Goal: Information Seeking & Learning: Learn about a topic

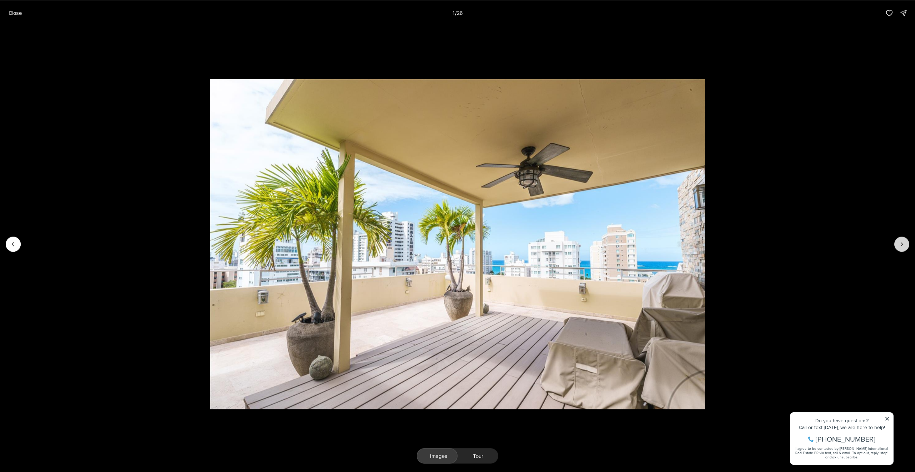
click at [904, 240] on button "Next slide" at bounding box center [902, 243] width 15 height 15
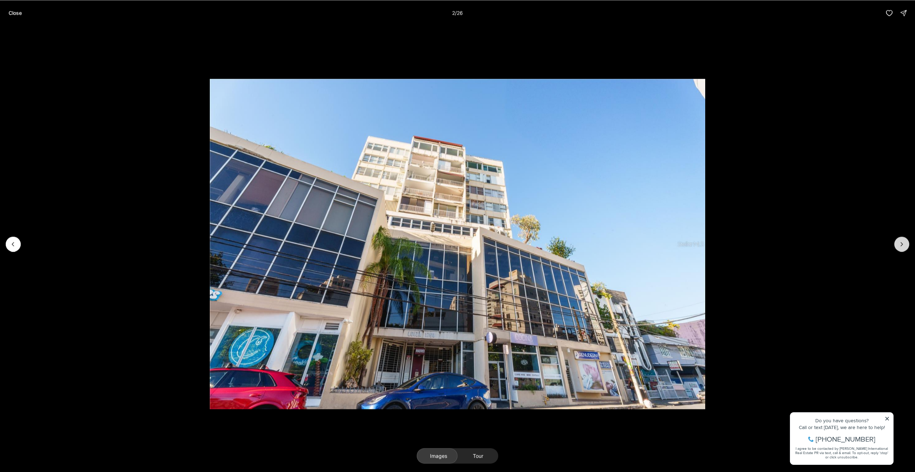
click at [904, 240] on button "Next slide" at bounding box center [902, 243] width 15 height 15
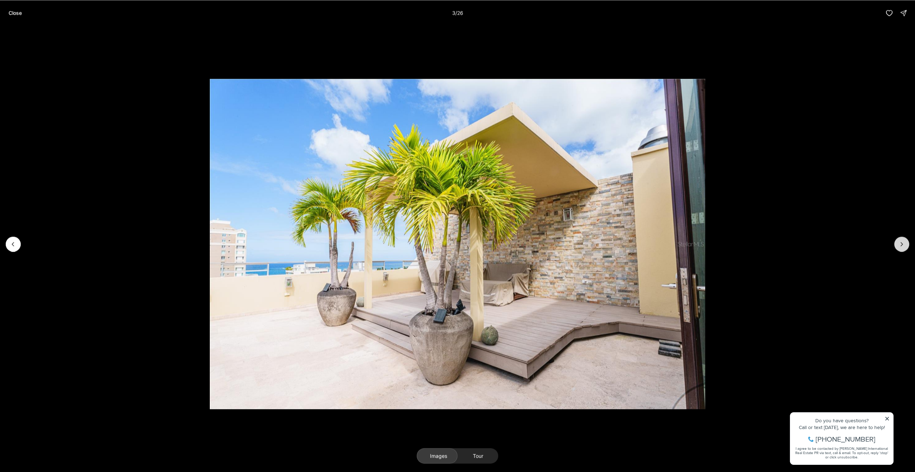
click at [904, 239] on button "Next slide" at bounding box center [902, 243] width 15 height 15
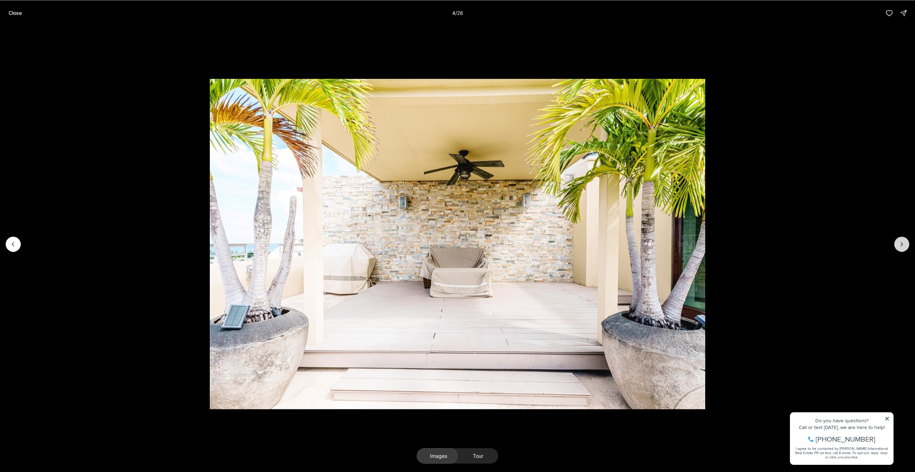
click at [904, 239] on button "Next slide" at bounding box center [902, 243] width 15 height 15
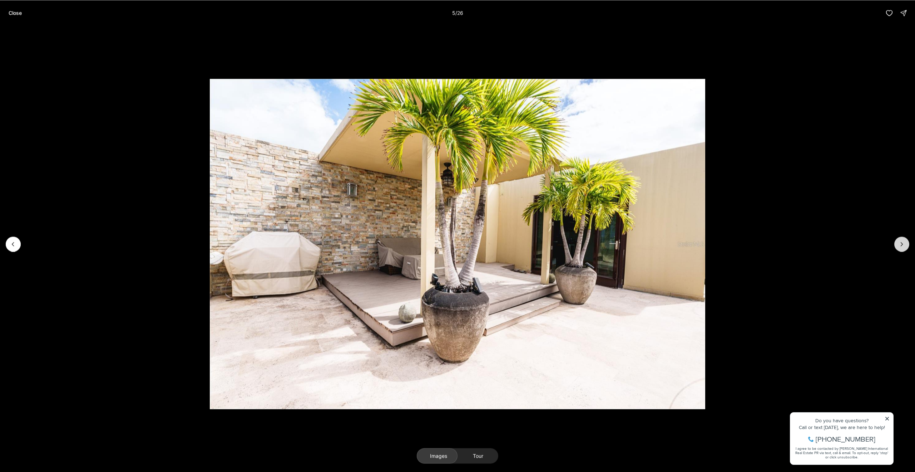
click at [904, 238] on button "Next slide" at bounding box center [902, 243] width 15 height 15
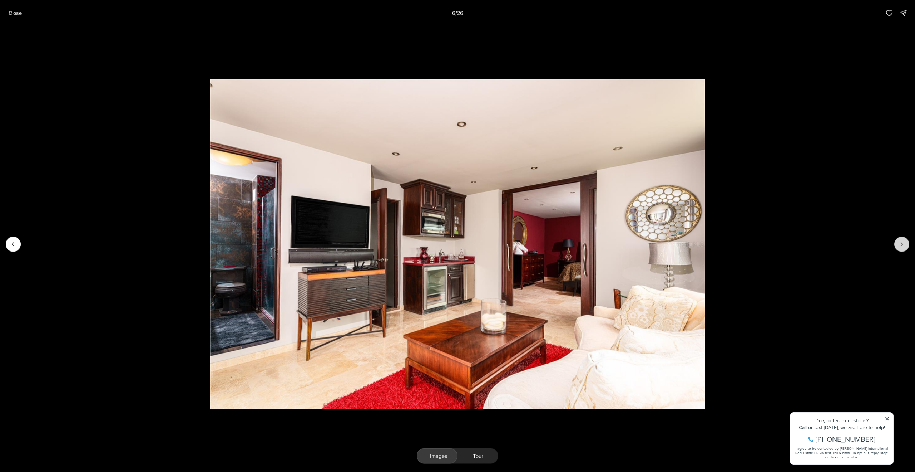
click at [904, 238] on button "Next slide" at bounding box center [902, 243] width 15 height 15
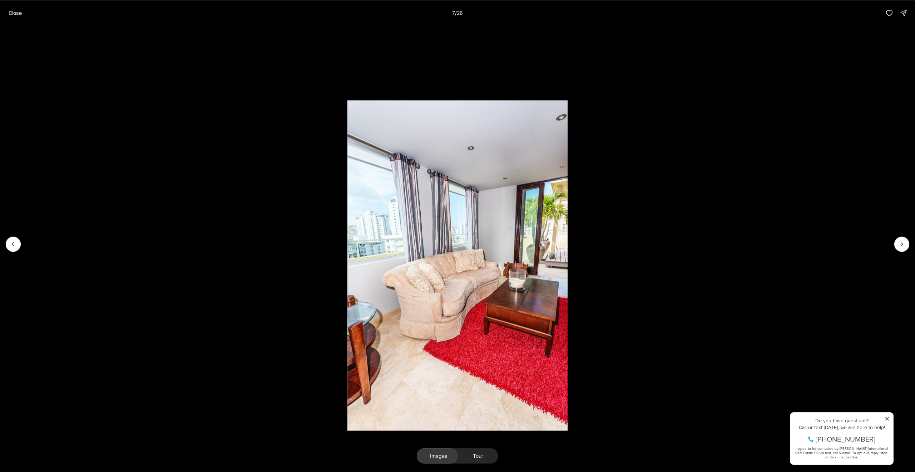
click at [907, 238] on li "7 of 26" at bounding box center [457, 244] width 915 height 436
click at [908, 241] on button "Next slide" at bounding box center [902, 243] width 15 height 15
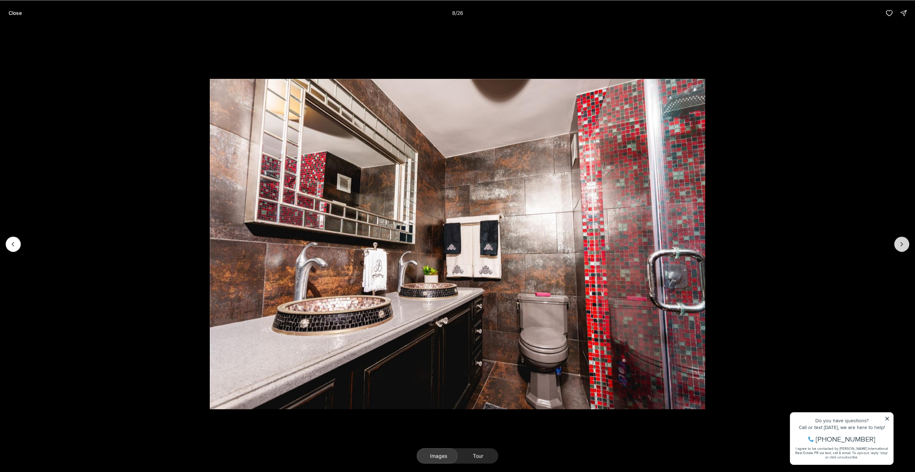
click at [908, 241] on button "Next slide" at bounding box center [902, 243] width 15 height 15
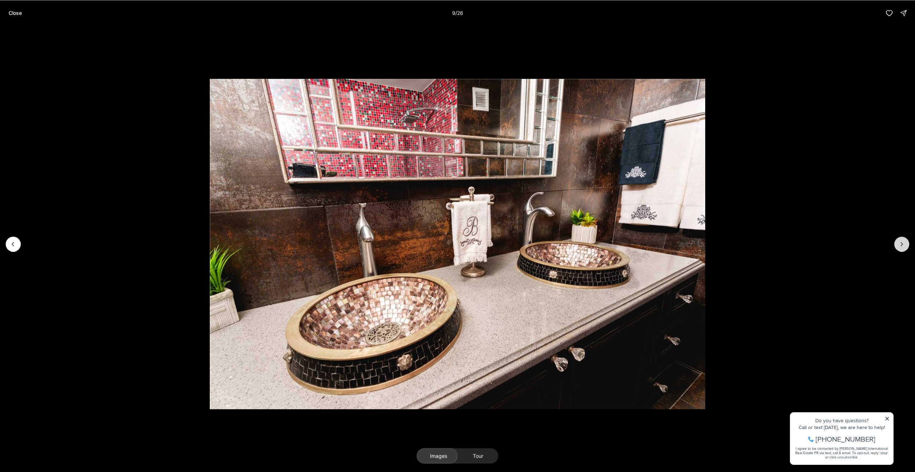
click at [908, 241] on button "Next slide" at bounding box center [902, 243] width 15 height 15
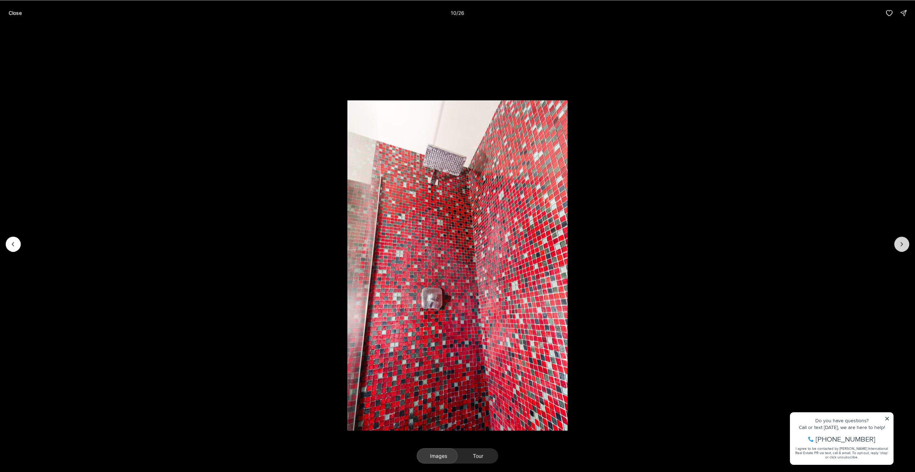
click at [908, 241] on button "Next slide" at bounding box center [902, 243] width 15 height 15
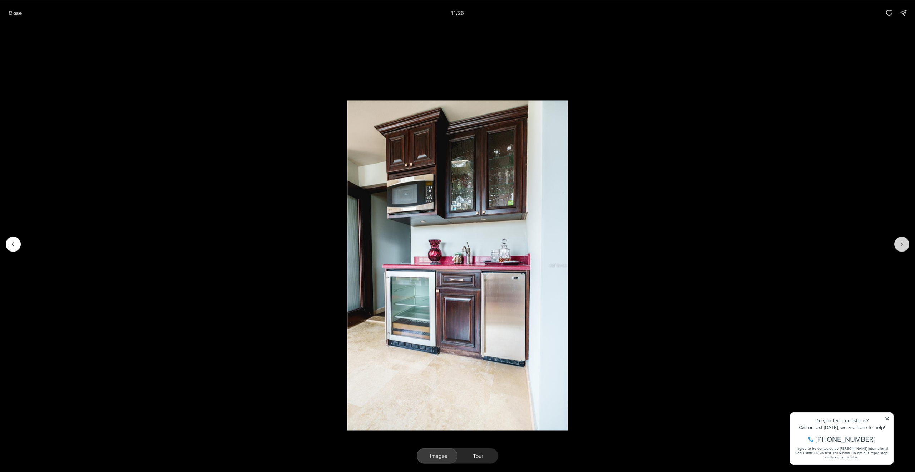
click at [908, 241] on button "Next slide" at bounding box center [902, 243] width 15 height 15
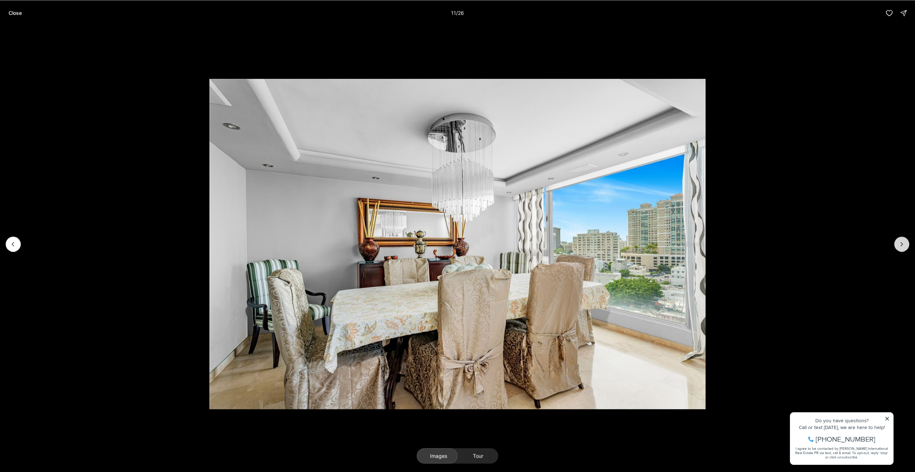
click at [908, 241] on button "Next slide" at bounding box center [902, 243] width 15 height 15
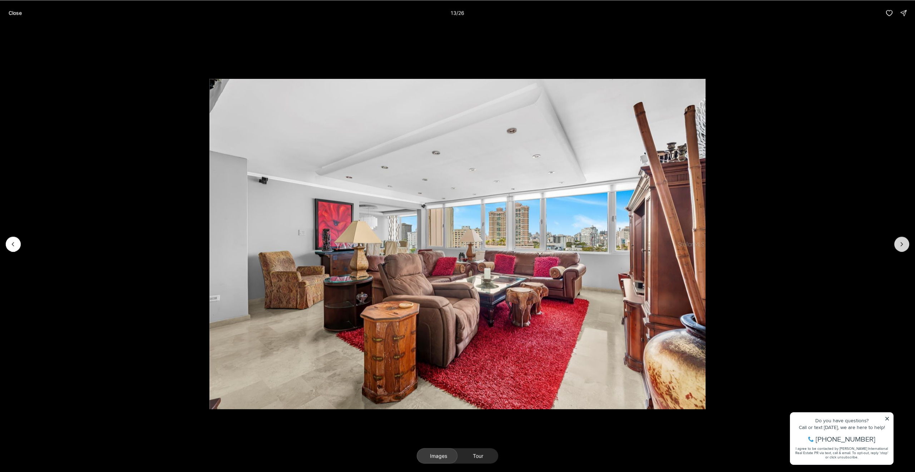
click at [908, 242] on button "Next slide" at bounding box center [902, 243] width 15 height 15
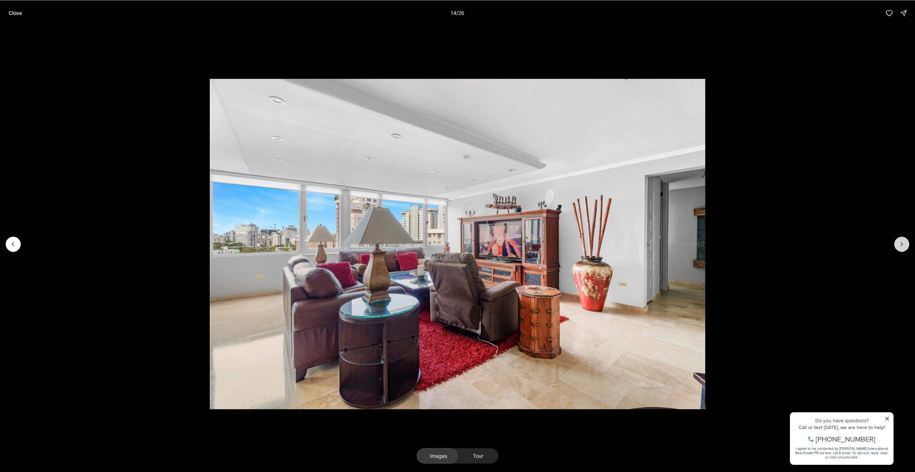
click at [896, 243] on button "Next slide" at bounding box center [902, 243] width 15 height 15
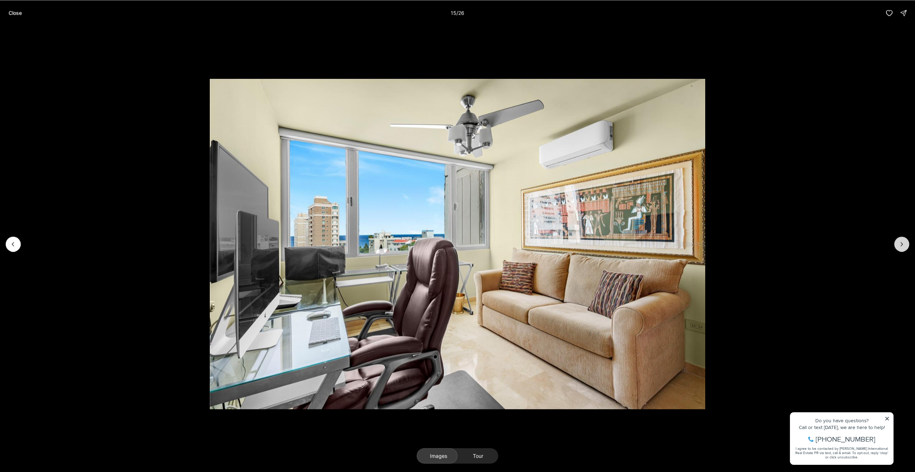
click at [896, 243] on button "Next slide" at bounding box center [902, 243] width 15 height 15
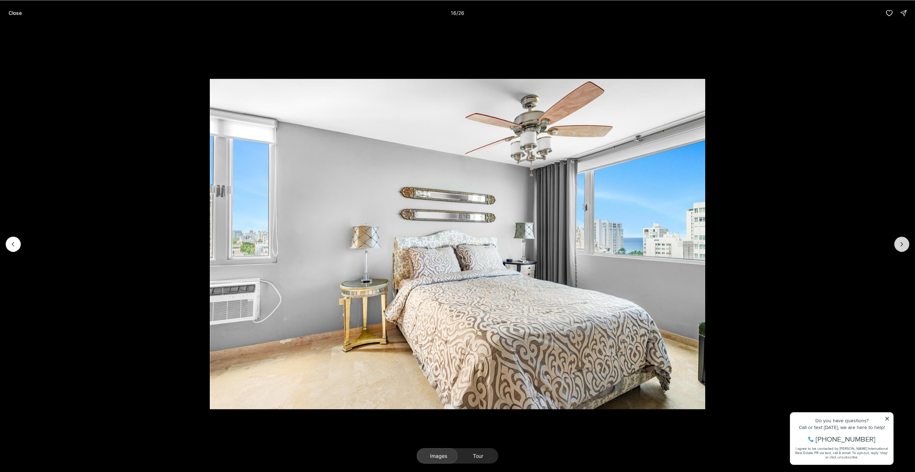
click at [896, 243] on button "Next slide" at bounding box center [902, 243] width 15 height 15
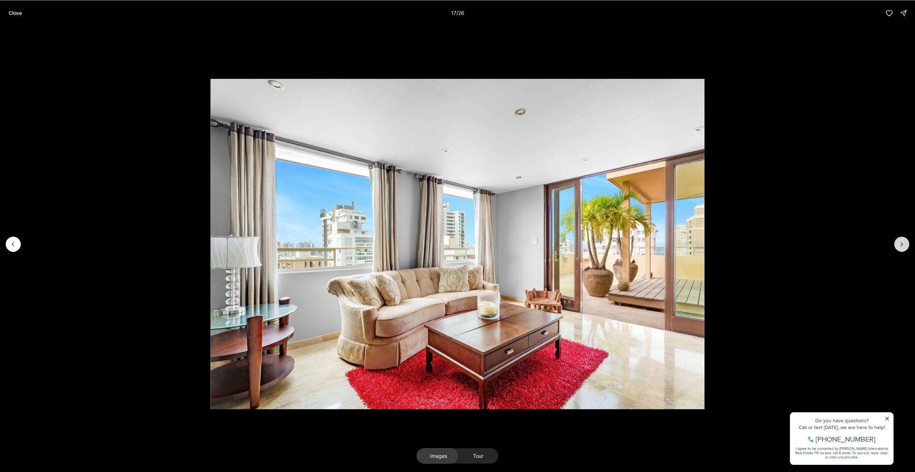
click at [897, 243] on button "Next slide" at bounding box center [902, 243] width 15 height 15
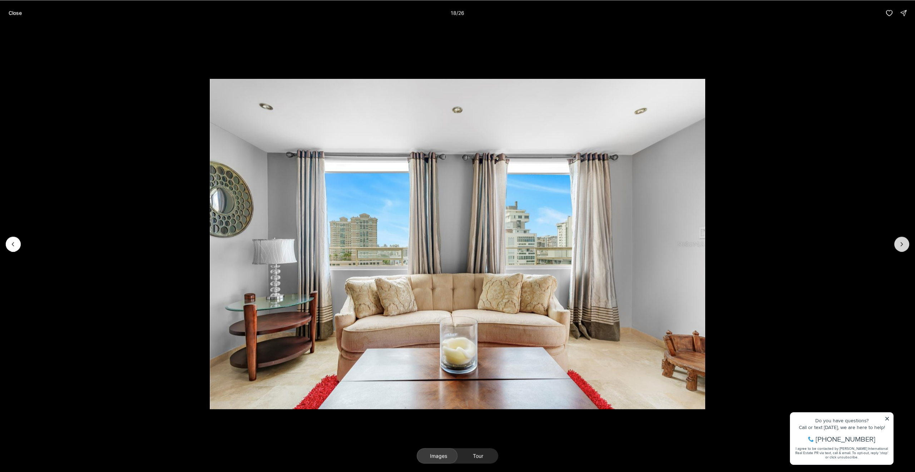
click at [898, 243] on button "Next slide" at bounding box center [902, 243] width 15 height 15
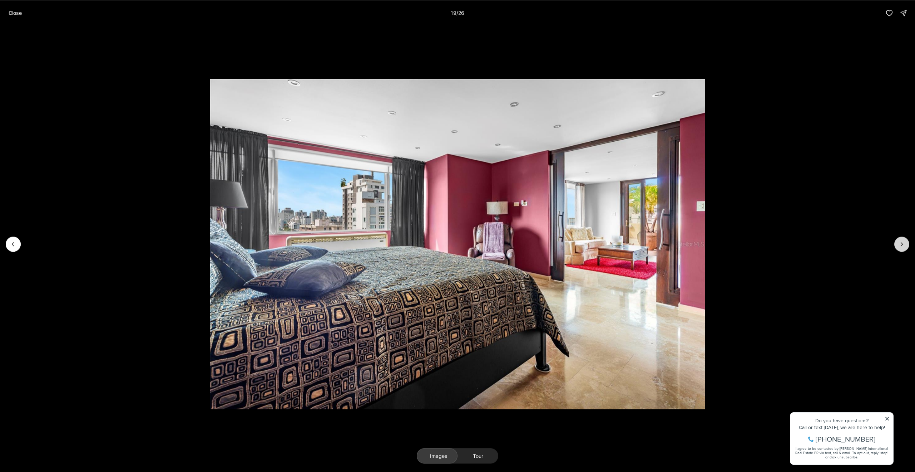
click at [898, 243] on button "Next slide" at bounding box center [902, 243] width 15 height 15
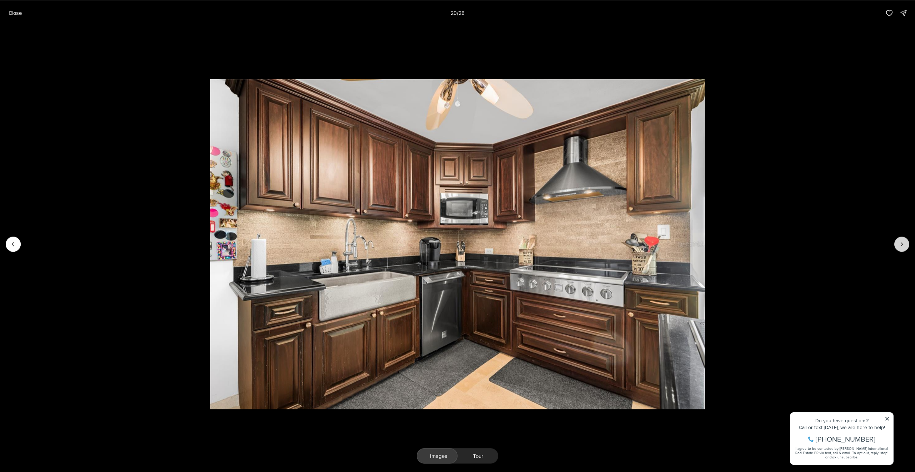
click at [898, 243] on button "Next slide" at bounding box center [902, 243] width 15 height 15
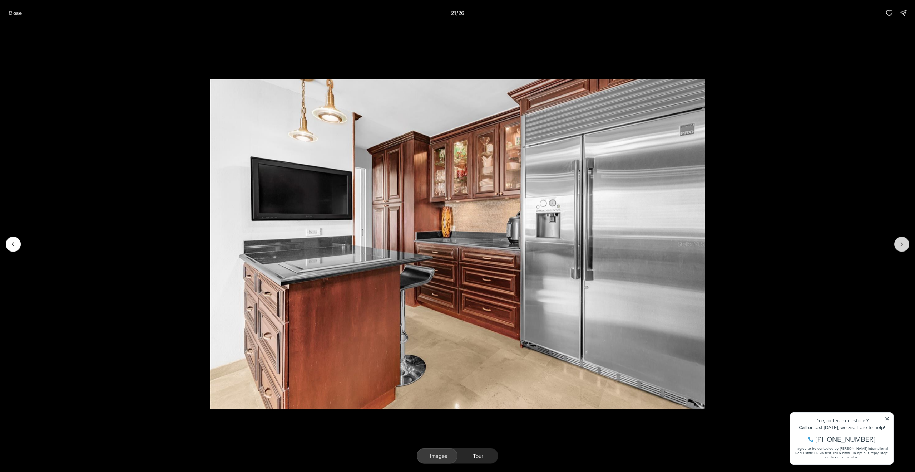
click at [898, 243] on button "Next slide" at bounding box center [902, 243] width 15 height 15
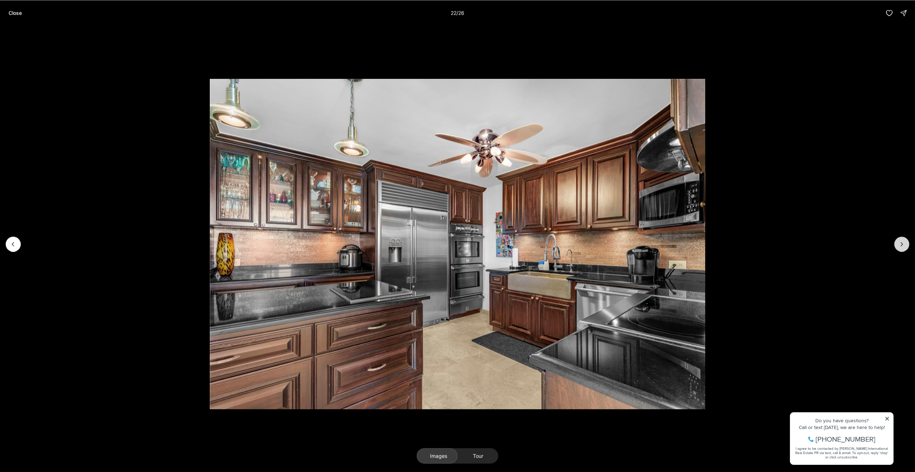
click at [898, 243] on button "Next slide" at bounding box center [902, 243] width 15 height 15
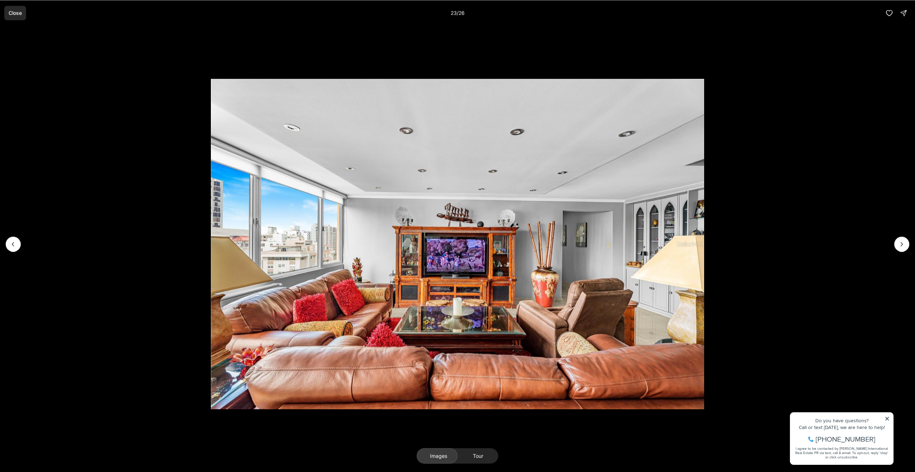
click at [16, 11] on p "Close" at bounding box center [15, 13] width 13 height 6
